Goal: Information Seeking & Learning: Learn about a topic

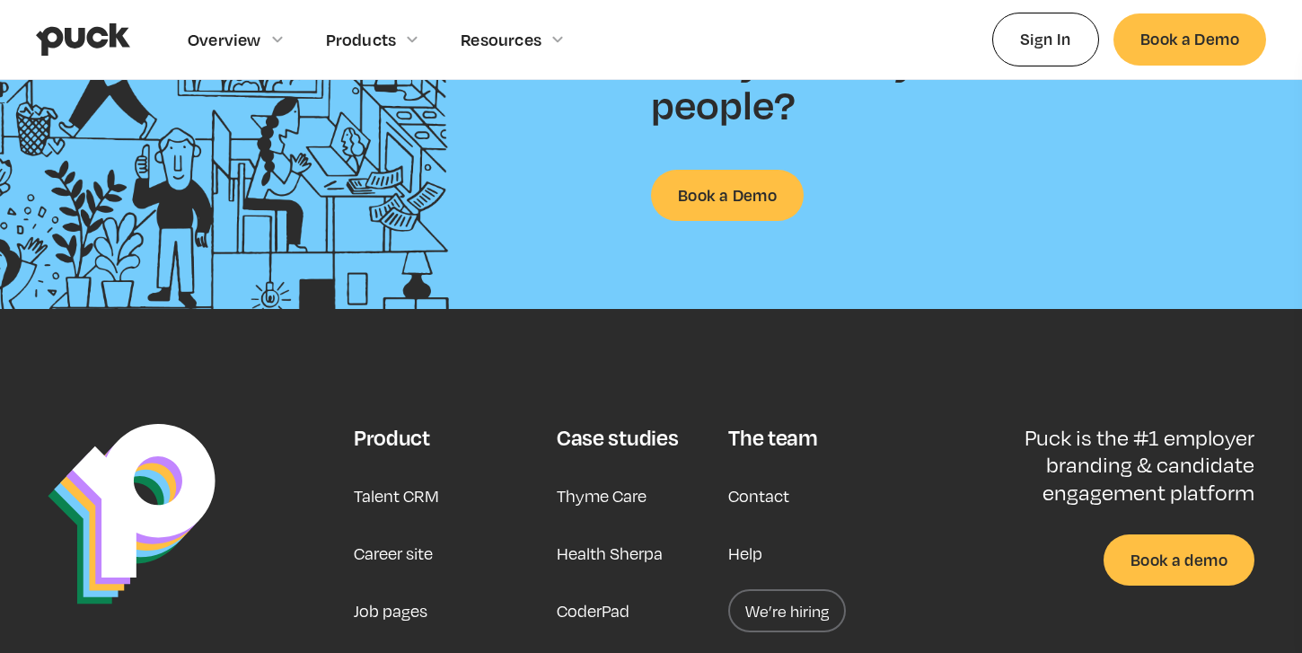
scroll to position [4680, 0]
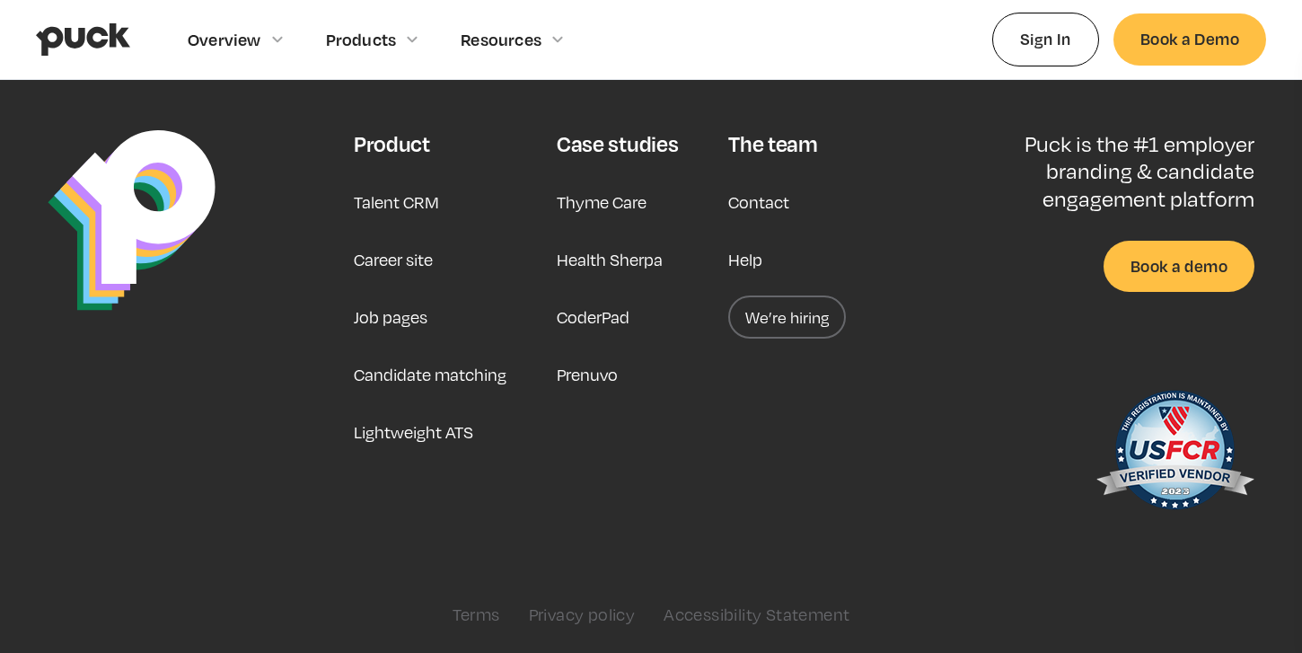
click at [787, 138] on div "The team" at bounding box center [772, 143] width 89 height 27
click at [778, 206] on link "Contact" at bounding box center [758, 201] width 61 height 43
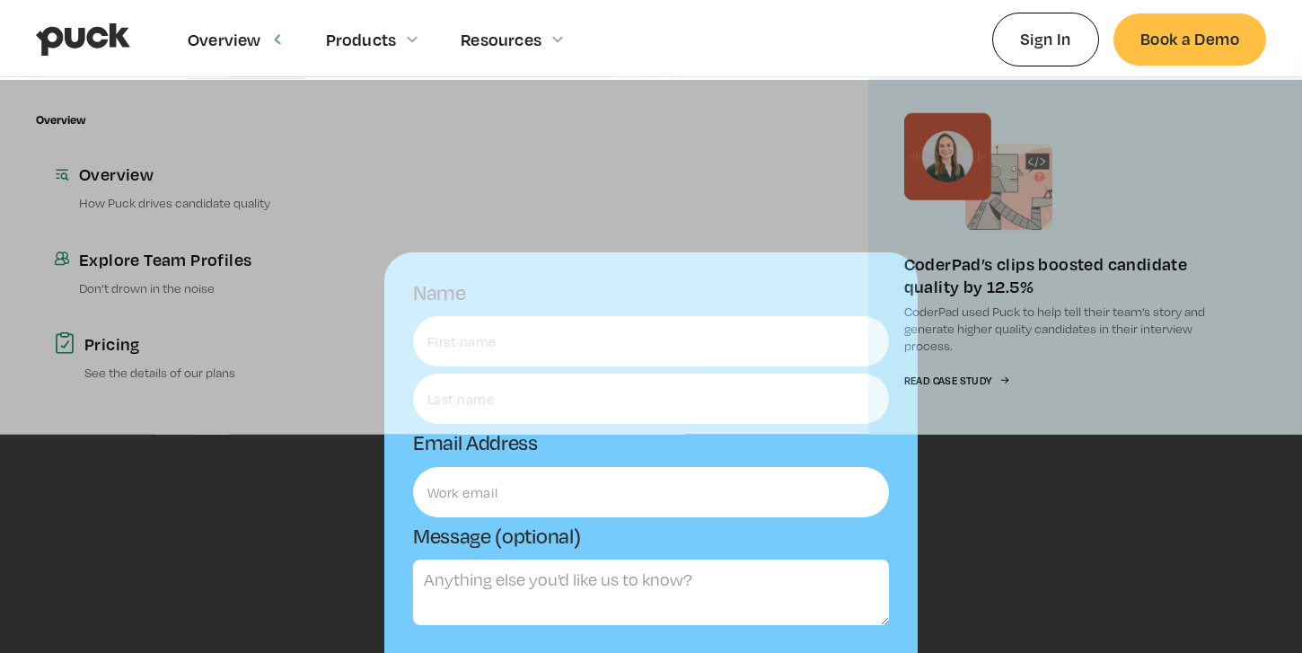
click at [250, 40] on div "Overview" at bounding box center [225, 40] width 74 height 20
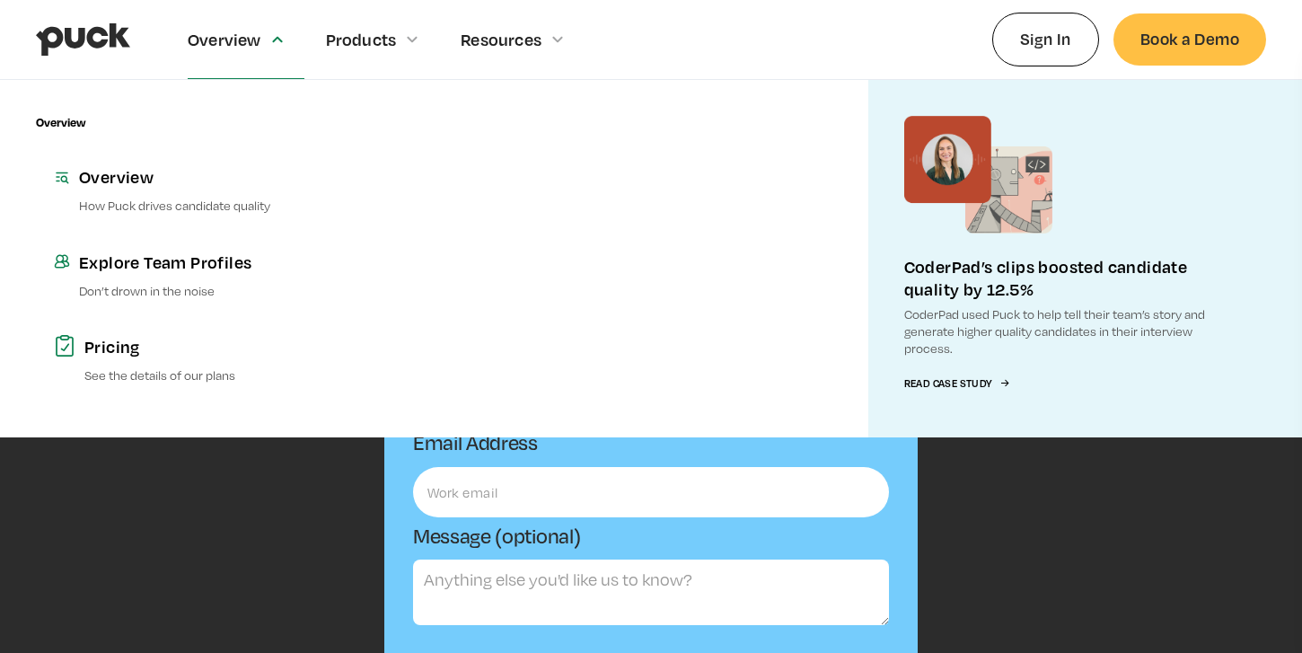
click at [239, 39] on div "Overview" at bounding box center [225, 40] width 74 height 20
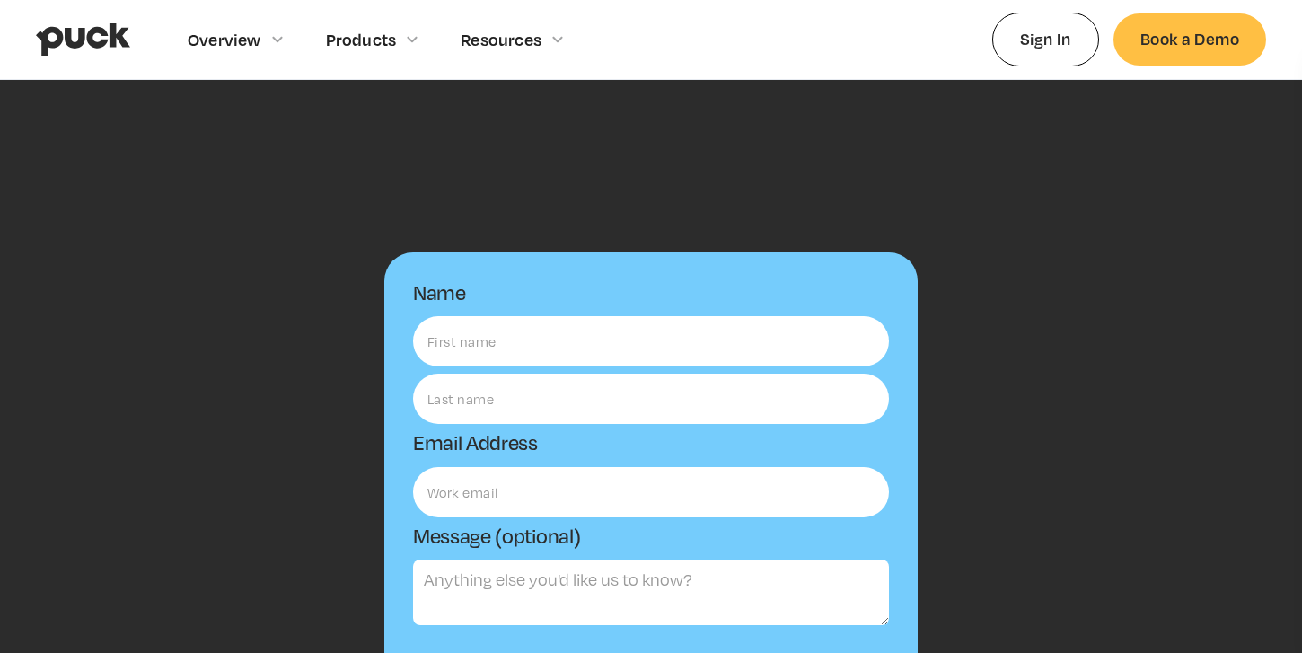
click at [647, 196] on div "Name Email Address Message (optional) Submit Thanks! We'll reach out to you sho…" at bounding box center [651, 534] width 1302 height 908
click at [104, 45] on img "home" at bounding box center [83, 39] width 94 height 34
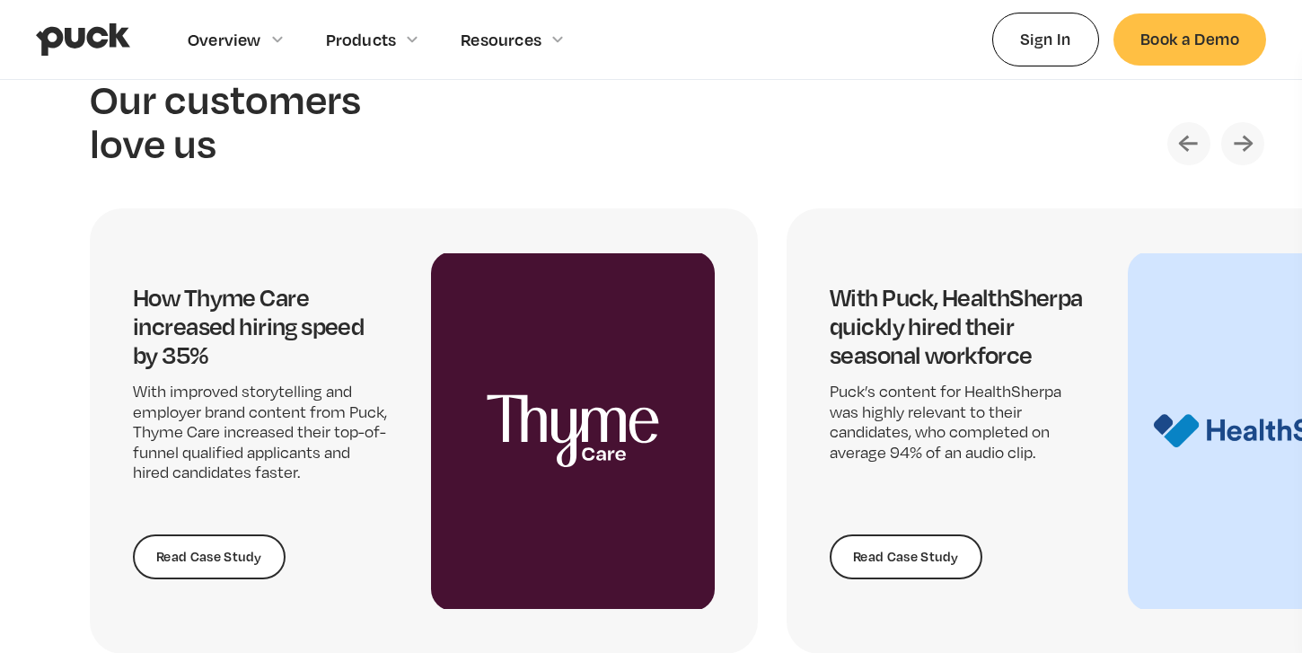
scroll to position [3571, 0]
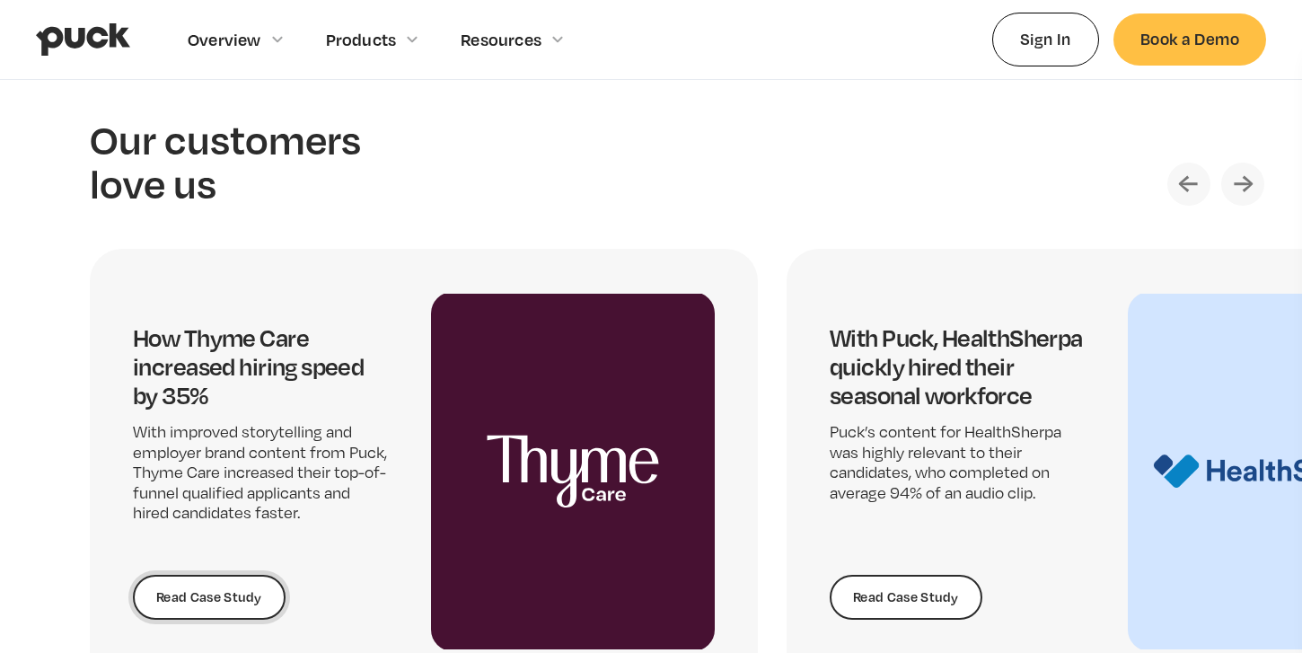
click at [235, 604] on link "Read Case Study" at bounding box center [209, 597] width 153 height 45
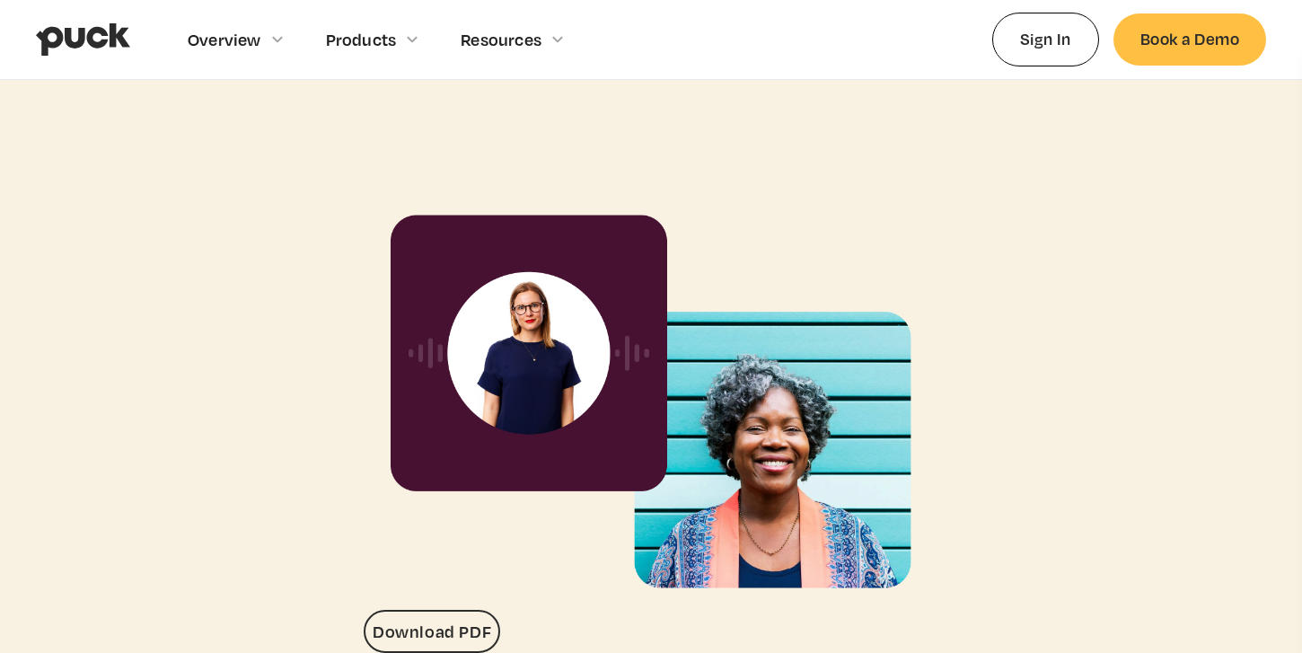
click at [85, 39] on img "home" at bounding box center [83, 39] width 94 height 34
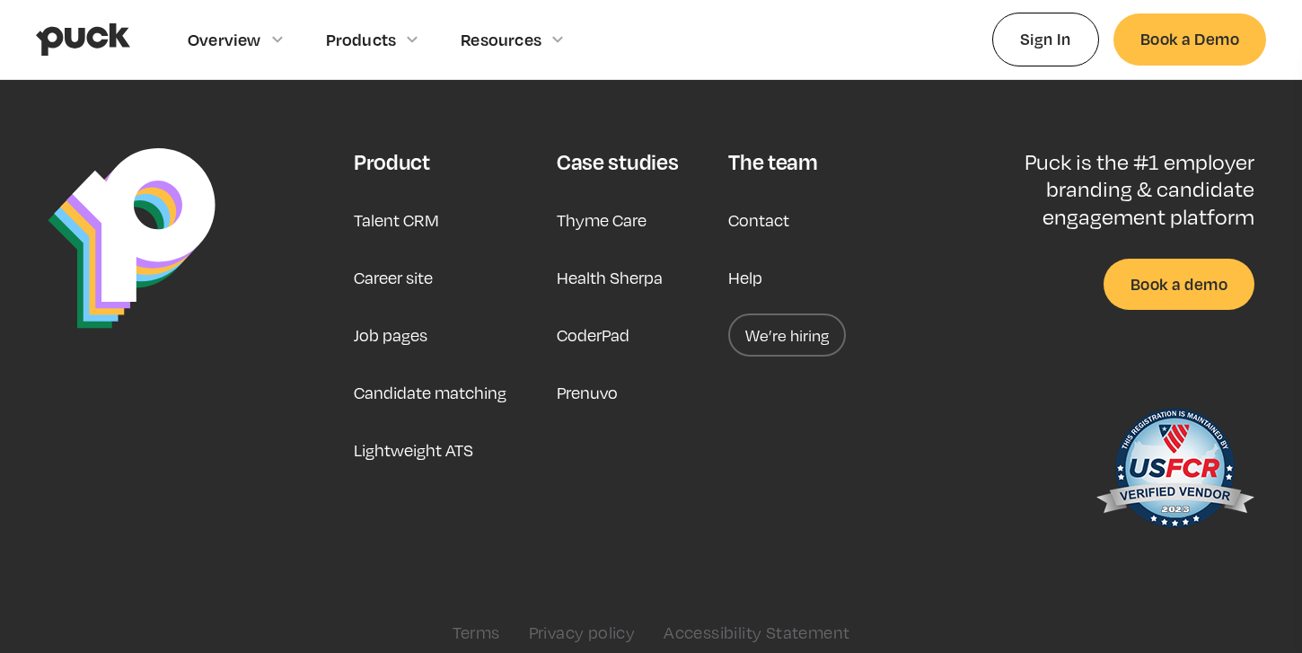
scroll to position [4680, 0]
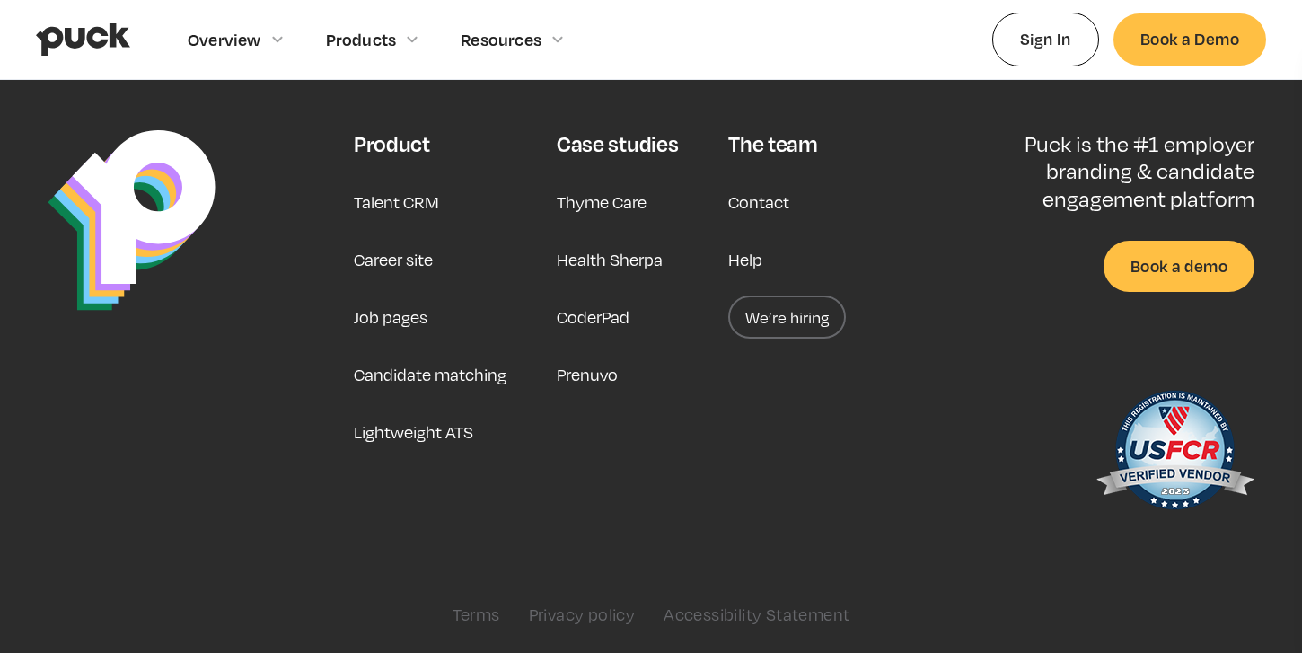
click at [413, 264] on link "Career site" at bounding box center [393, 259] width 79 height 43
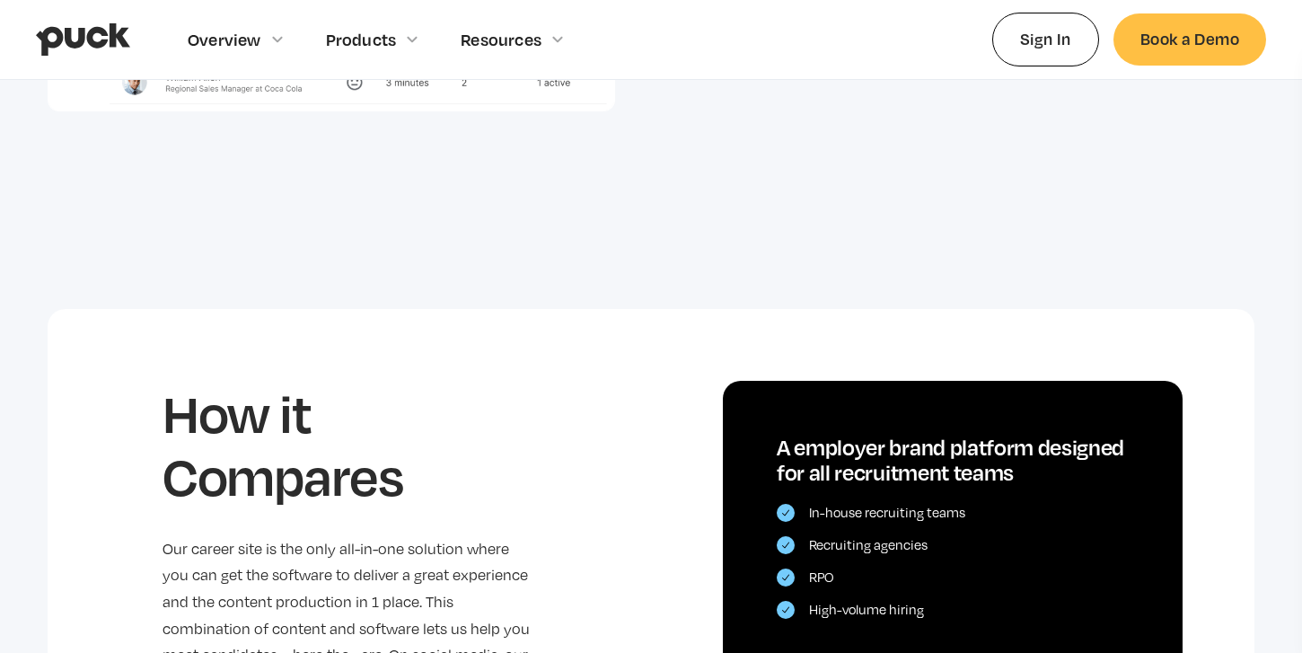
scroll to position [2757, 0]
